Goal: Task Accomplishment & Management: Use online tool/utility

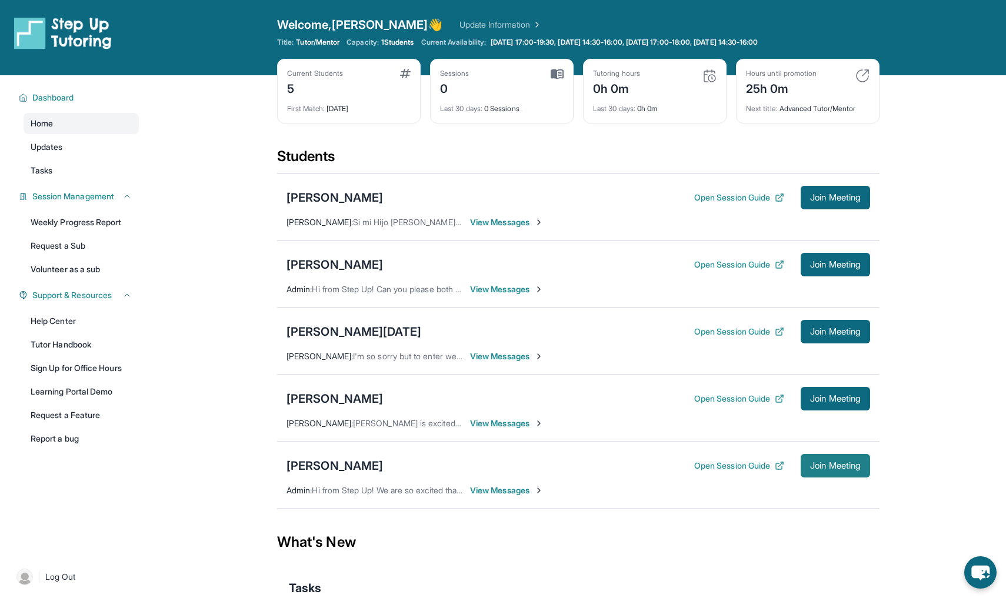
click at [850, 463] on span "Join Meeting" at bounding box center [835, 465] width 51 height 7
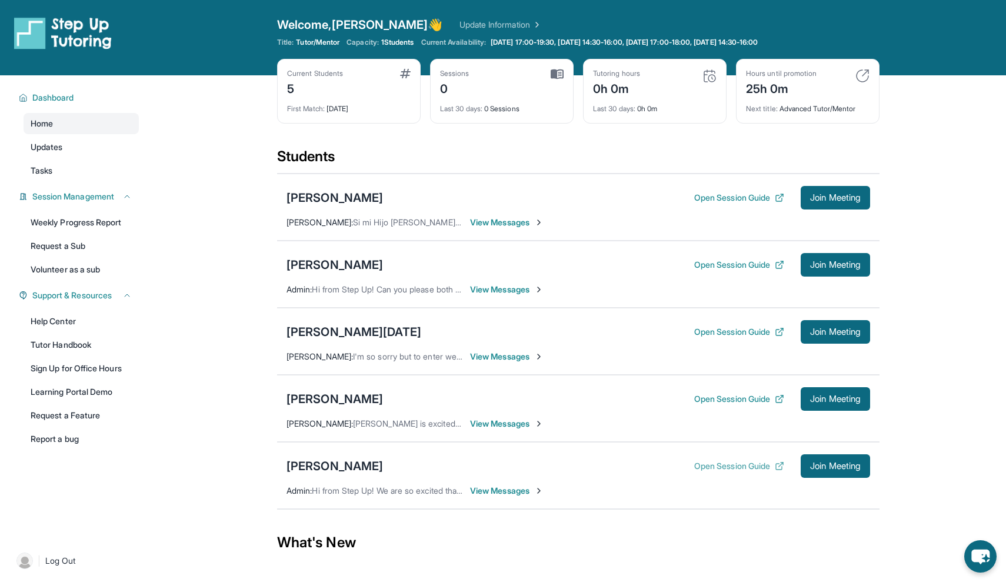
click at [750, 461] on button "Open Session Guide" at bounding box center [739, 466] width 90 height 12
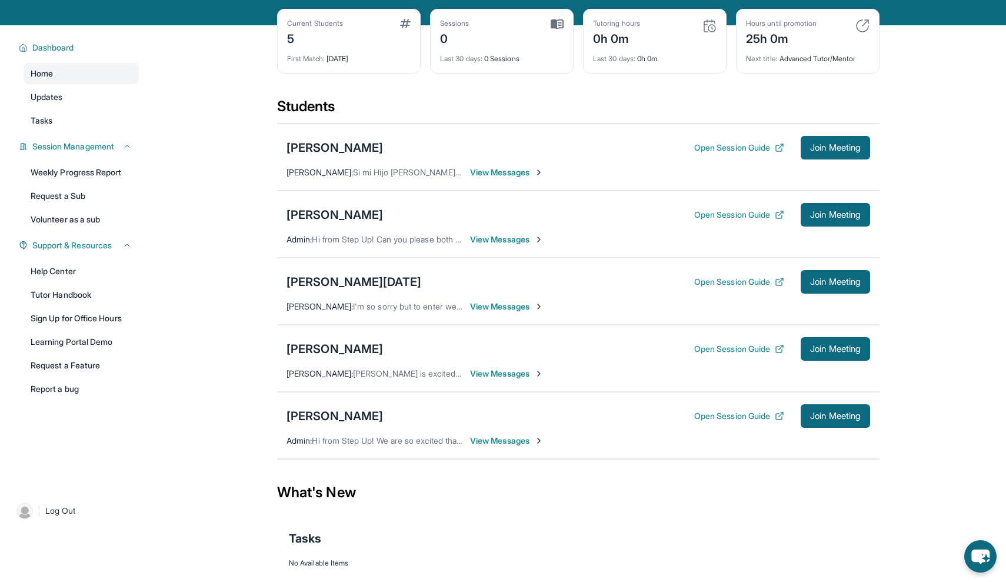
scroll to position [49, 0]
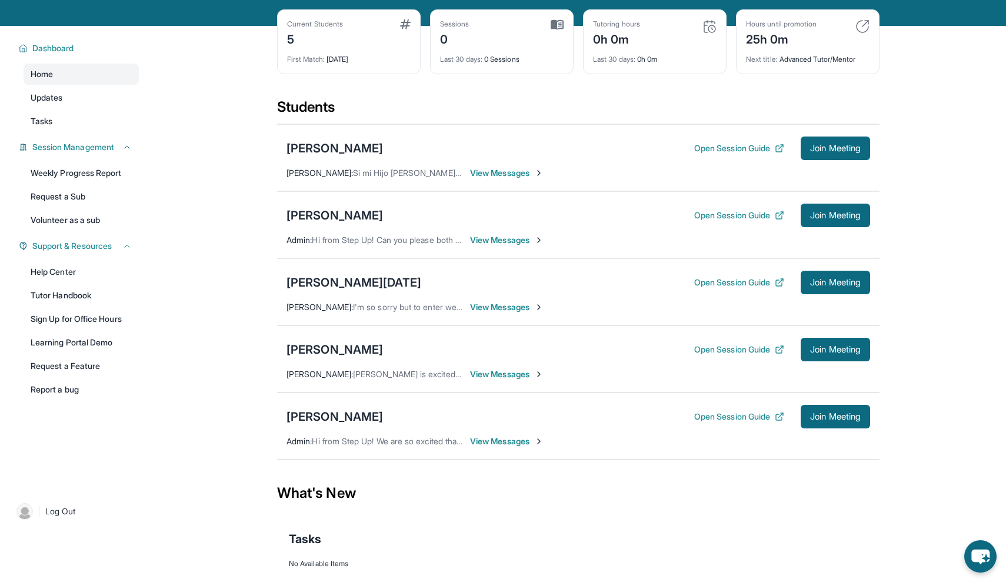
click at [513, 436] on span "View Messages" at bounding box center [507, 441] width 74 height 12
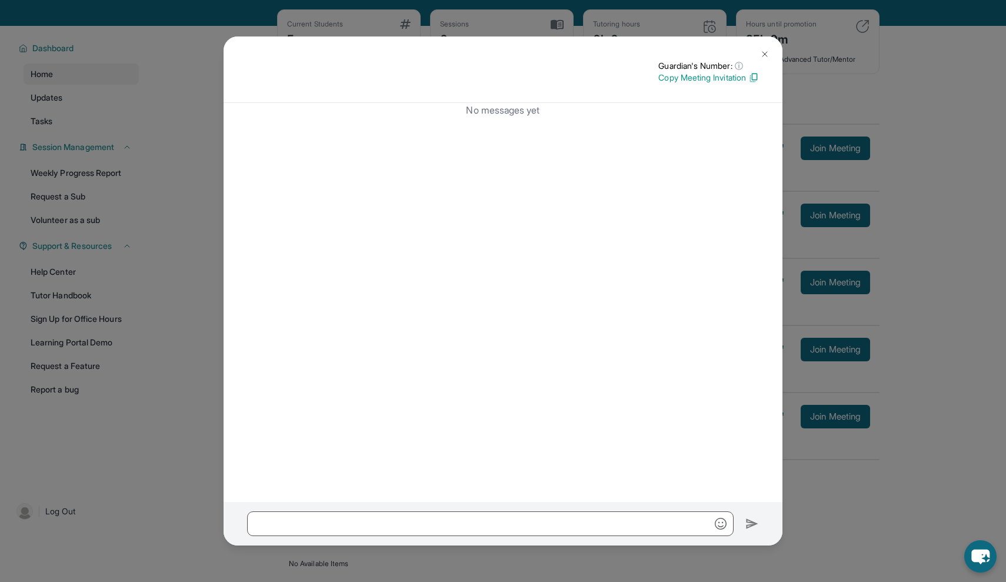
click at [683, 74] on p "Copy Meeting Invitation" at bounding box center [708, 78] width 101 height 12
click at [766, 55] on img at bounding box center [764, 53] width 9 height 9
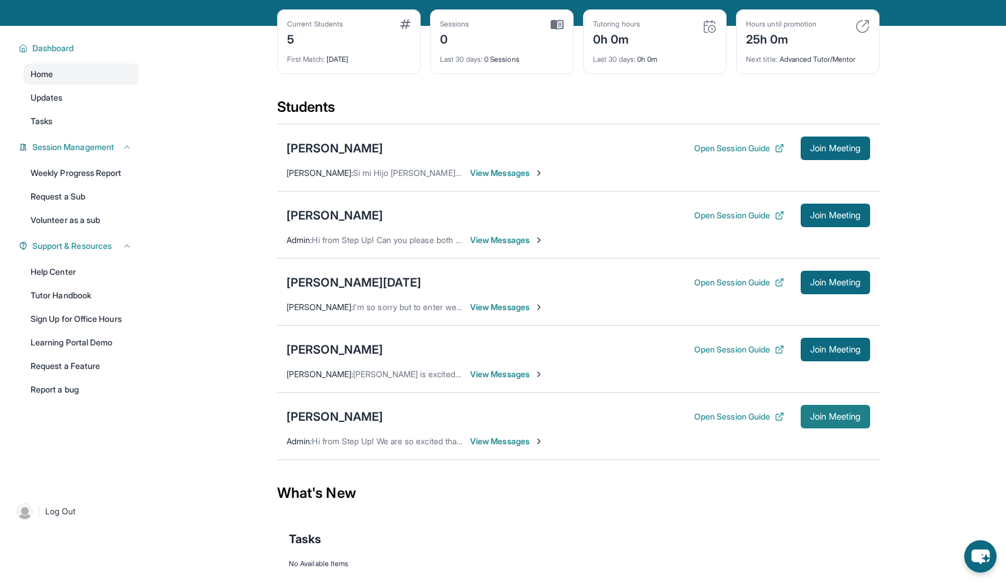
click at [840, 416] on span "Join Meeting" at bounding box center [835, 416] width 51 height 7
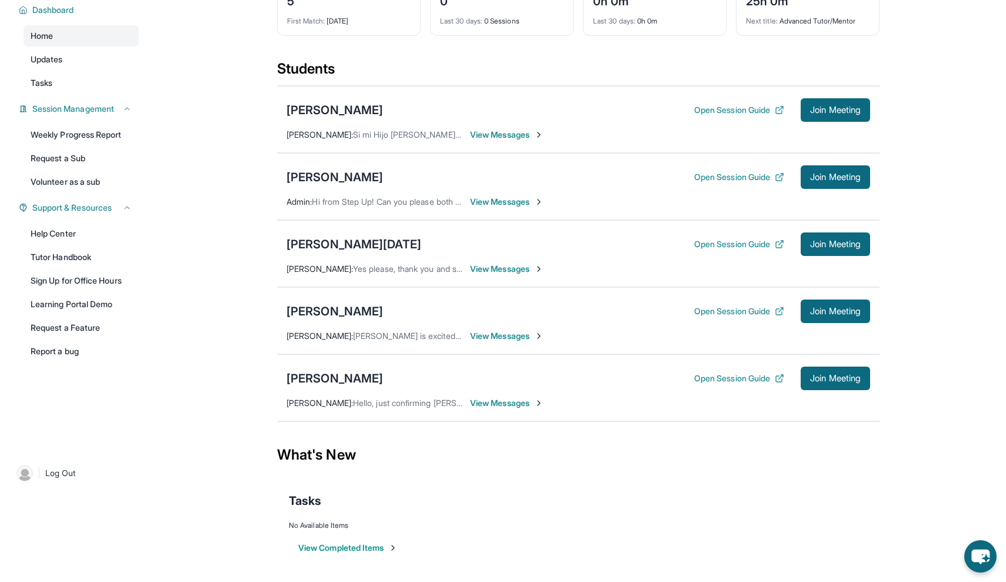
scroll to position [88, 0]
click at [516, 403] on span "View Messages" at bounding box center [507, 403] width 74 height 12
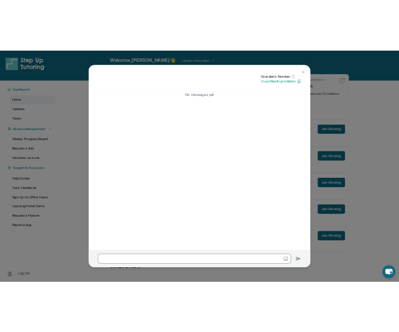
scroll to position [0, 0]
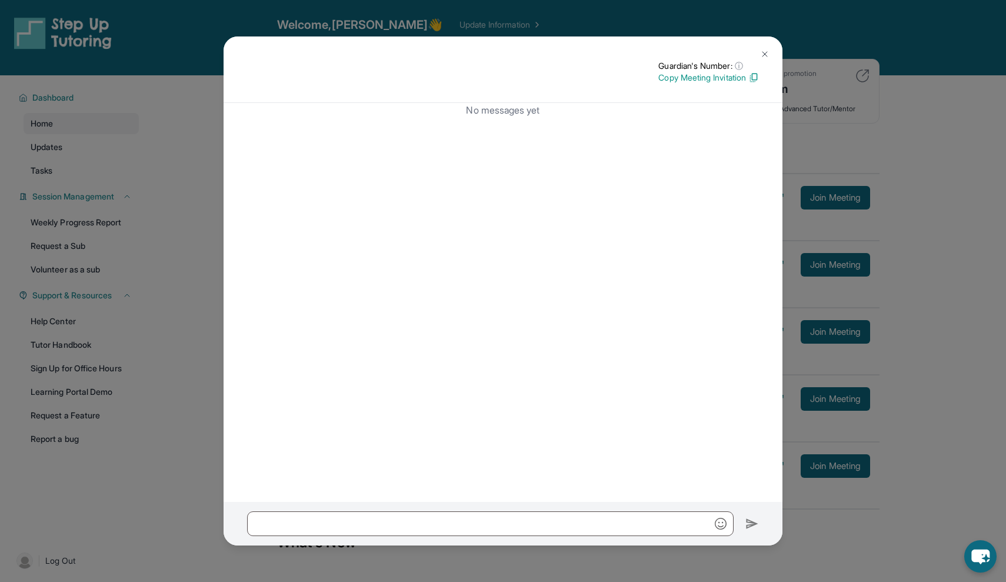
click at [763, 54] on img at bounding box center [764, 53] width 9 height 9
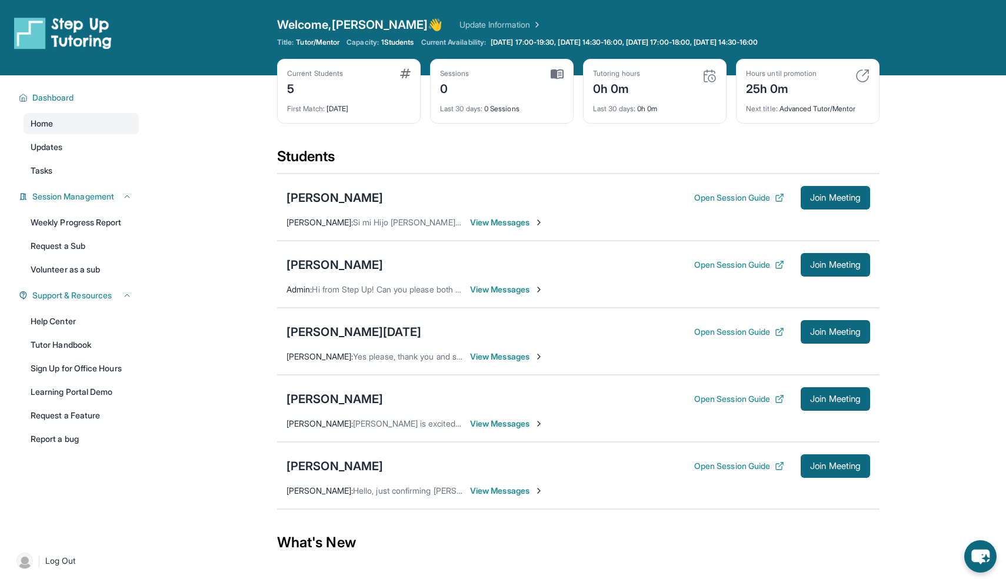
click at [509, 358] on span "View Messages" at bounding box center [507, 357] width 74 height 12
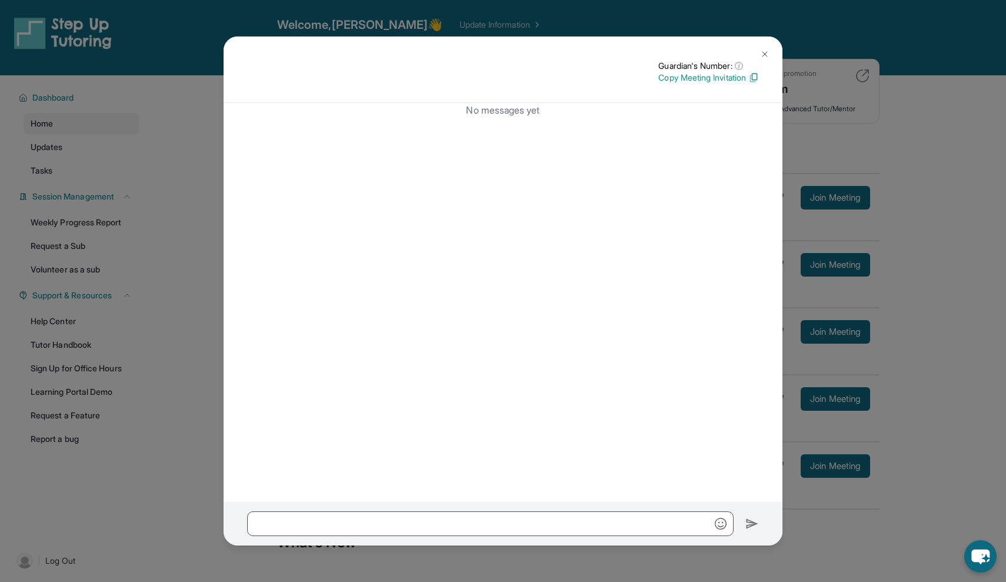
click at [692, 79] on p "Copy Meeting Invitation" at bounding box center [708, 78] width 101 height 12
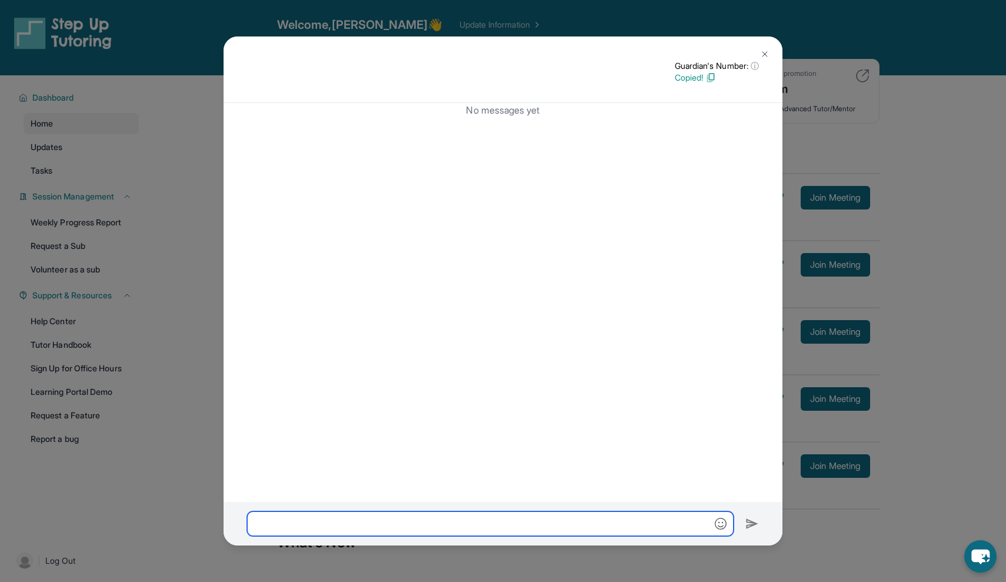
click at [326, 527] on input "text" at bounding box center [490, 523] width 486 height 25
paste input "**********"
type input "**********"
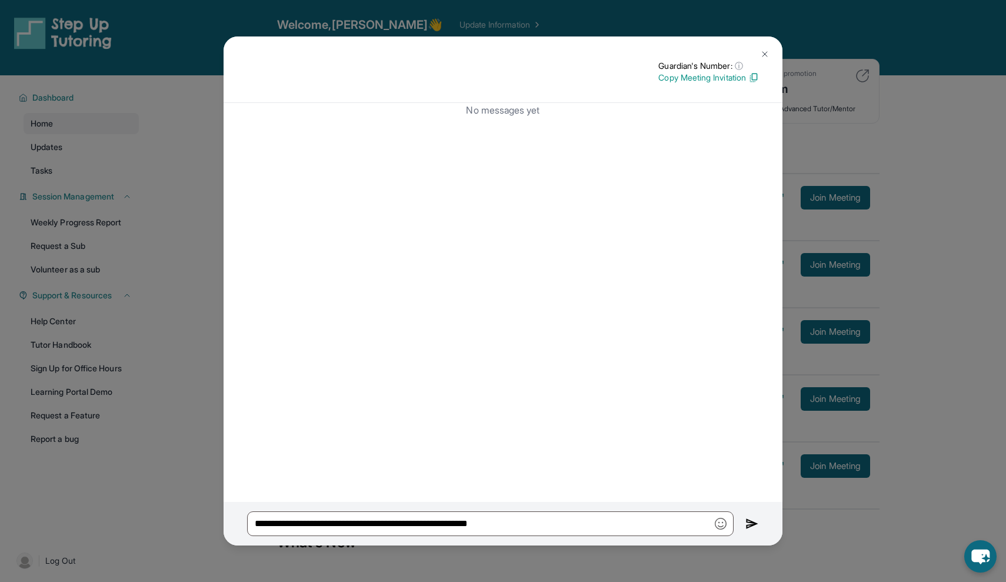
click at [743, 513] on div "**********" at bounding box center [502, 524] width 559 height 44
click at [746, 523] on img at bounding box center [752, 523] width 14 height 14
click at [750, 524] on img at bounding box center [752, 523] width 14 height 14
click at [749, 522] on img at bounding box center [752, 523] width 14 height 14
click at [753, 520] on img at bounding box center [752, 523] width 14 height 14
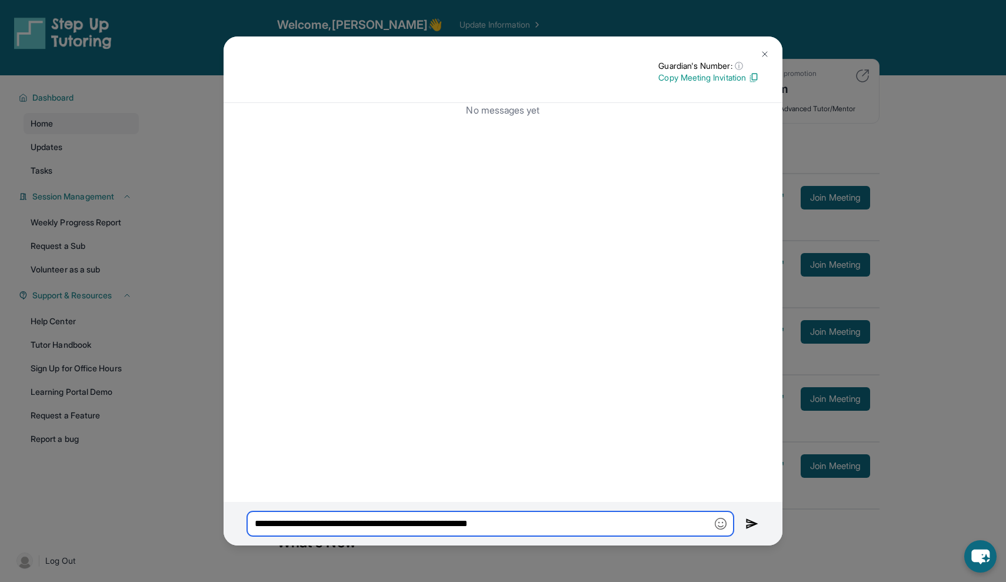
click at [652, 531] on input "**********" at bounding box center [490, 523] width 486 height 25
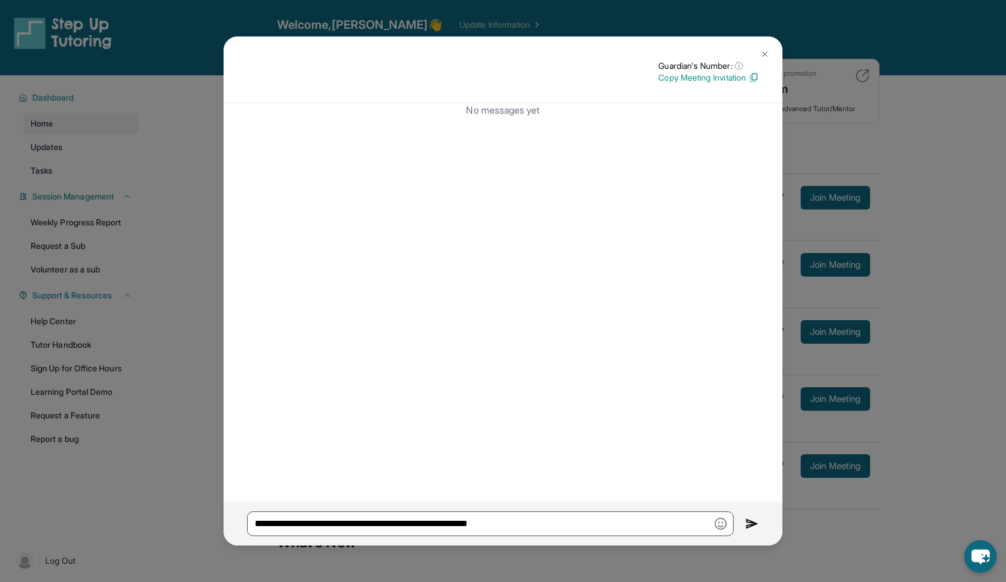
click at [709, 75] on p "Copy Meeting Invitation" at bounding box center [708, 78] width 101 height 12
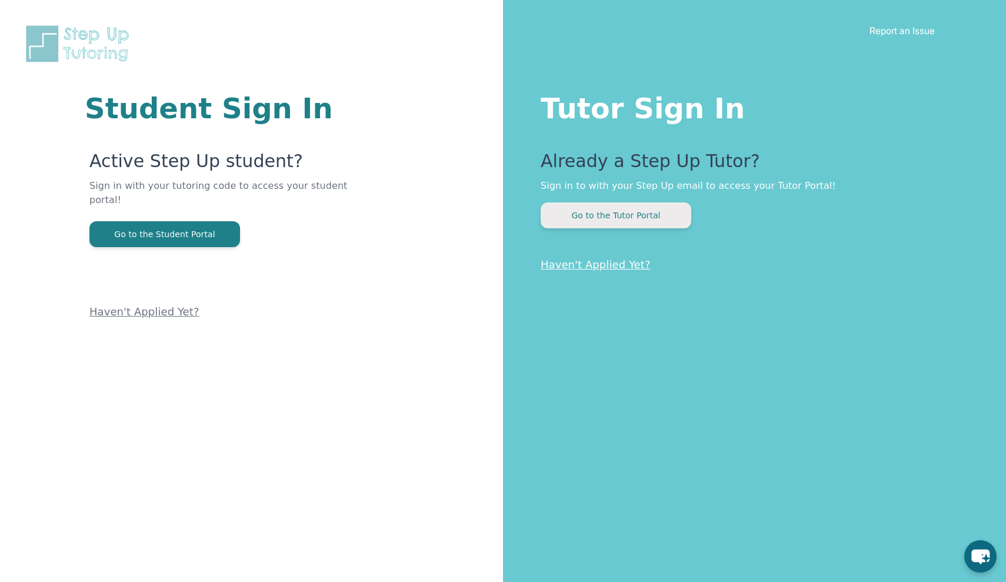
click at [635, 221] on button "Go to the Tutor Portal" at bounding box center [616, 215] width 151 height 26
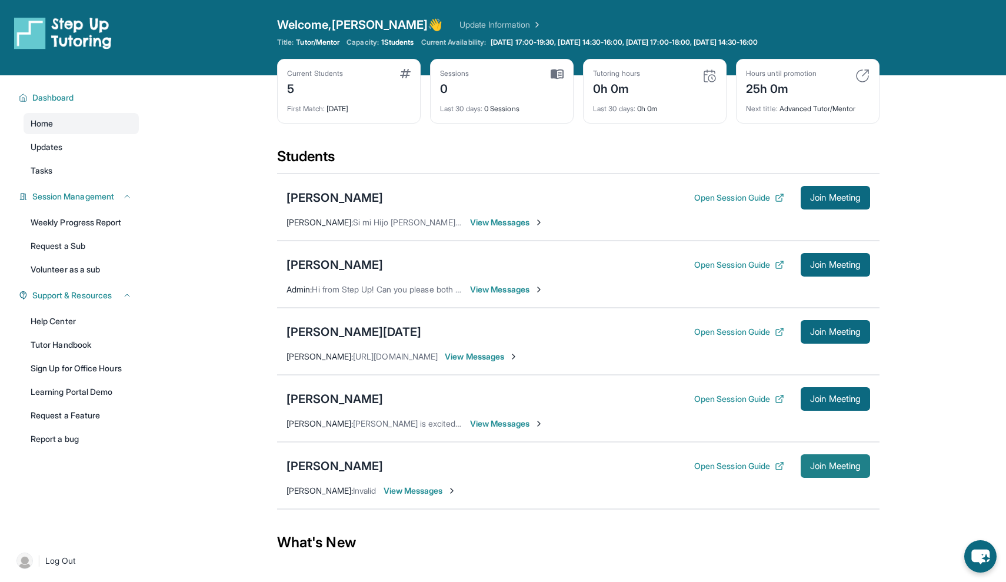
click at [823, 465] on span "Join Meeting" at bounding box center [835, 465] width 51 height 7
click at [769, 464] on button "Open Session Guide" at bounding box center [739, 466] width 90 height 12
click at [548, 1] on div "Open sidebar Welcome, Ashley 👋 Update Information Title: Tutor/Mentor Capacity:…" at bounding box center [503, 37] width 1006 height 75
click at [554, 1] on div "Open sidebar Welcome, Ashley 👋 Update Information Title: Tutor/Mentor Capacity:…" at bounding box center [503, 37] width 1006 height 75
click at [835, 328] on span "Join Meeting" at bounding box center [835, 331] width 51 height 7
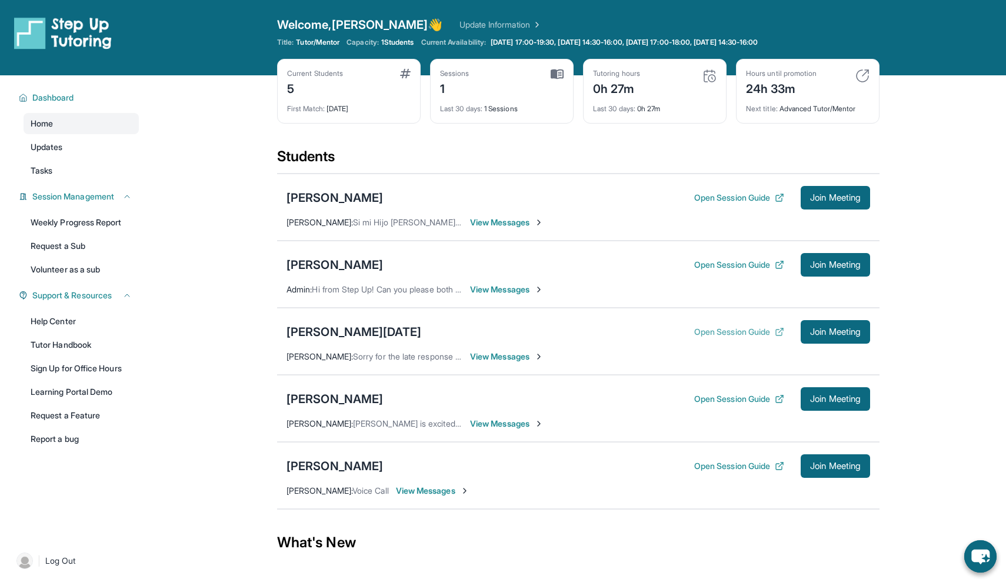
click at [738, 329] on button "Open Session Guide" at bounding box center [739, 332] width 90 height 12
click at [816, 332] on span "Join Meeting" at bounding box center [835, 331] width 51 height 7
click at [820, 332] on span "Join Meeting" at bounding box center [835, 331] width 51 height 7
click at [833, 328] on span "Join Meeting" at bounding box center [835, 331] width 51 height 7
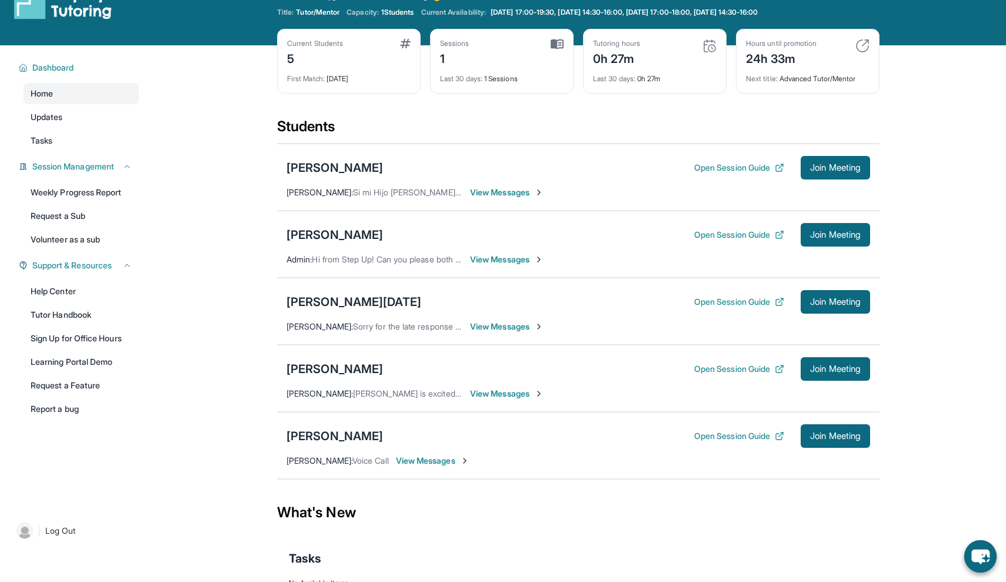
scroll to position [34, 0]
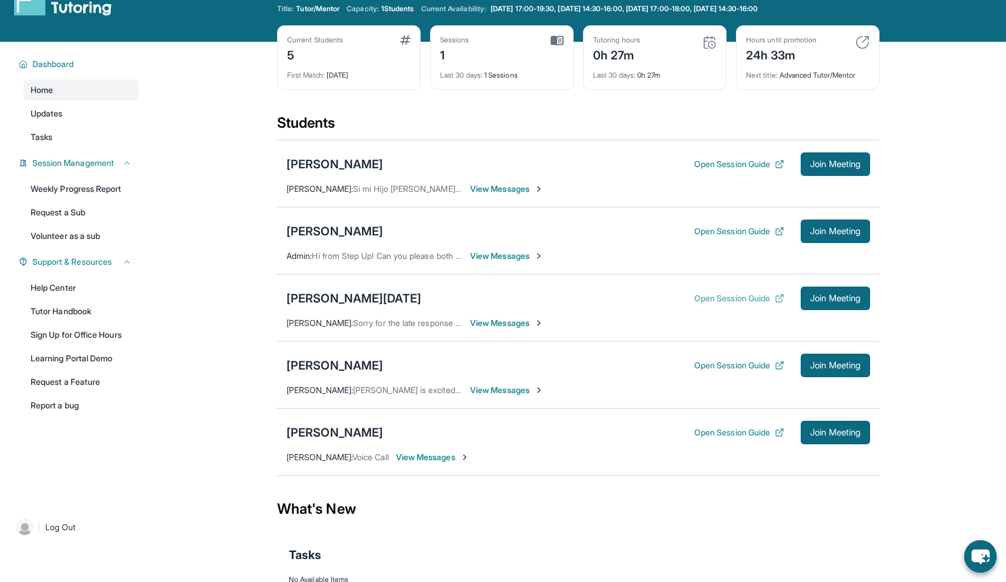
click at [728, 295] on button "Open Session Guide" at bounding box center [739, 298] width 90 height 12
click at [377, 303] on div "[PERSON_NAME][DATE]" at bounding box center [353, 298] width 135 height 16
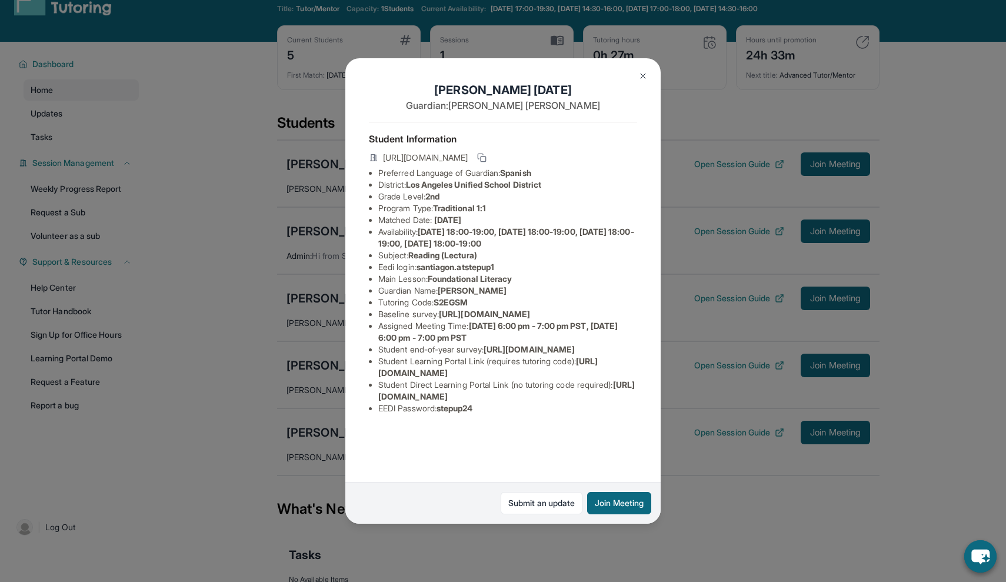
scroll to position [29, 1]
drag, startPoint x: 435, startPoint y: 275, endPoint x: 480, endPoint y: 276, distance: 45.3
click at [481, 296] on li "Tutoring Code : S2EGSM" at bounding box center [507, 302] width 259 height 12
click at [480, 296] on li "Tutoring Code : S2EGSM" at bounding box center [507, 302] width 259 height 12
click at [645, 76] on img at bounding box center [642, 75] width 9 height 9
